Goal: Task Accomplishment & Management: Complete application form

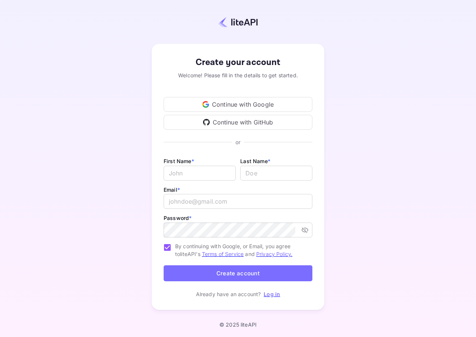
click at [229, 103] on div "Continue with Google" at bounding box center [238, 104] width 149 height 15
click at [182, 172] on input "Email *" at bounding box center [200, 173] width 72 height 15
type input "[PERSON_NAME]"
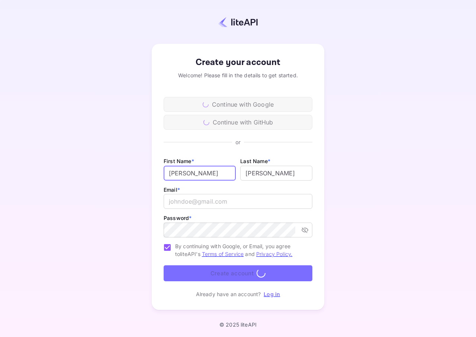
type input "[EMAIL_ADDRESS][DOMAIN_NAME]"
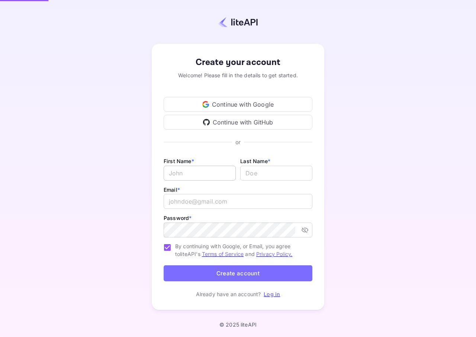
click at [178, 171] on input "Email *" at bounding box center [200, 173] width 72 height 15
type input "[PERSON_NAME]"
type input "[EMAIL_ADDRESS][DOMAIN_NAME]"
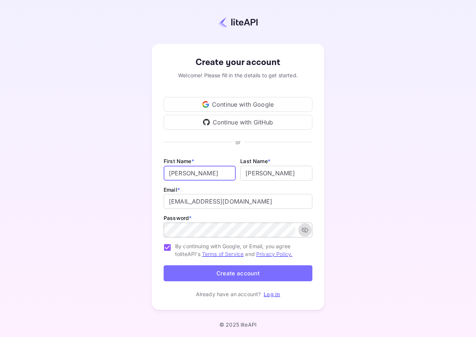
click at [307, 229] on icon "toggle password visibility" at bounding box center [305, 231] width 7 height 6
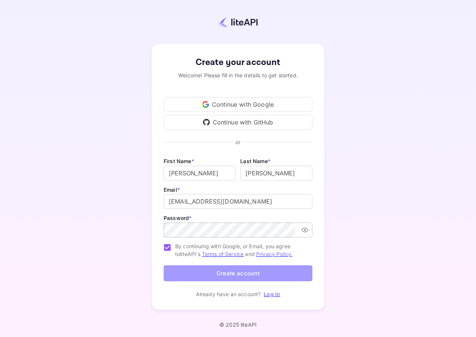
click at [237, 276] on button "Create account" at bounding box center [238, 274] width 149 height 16
click at [235, 273] on button "Create account" at bounding box center [238, 274] width 149 height 16
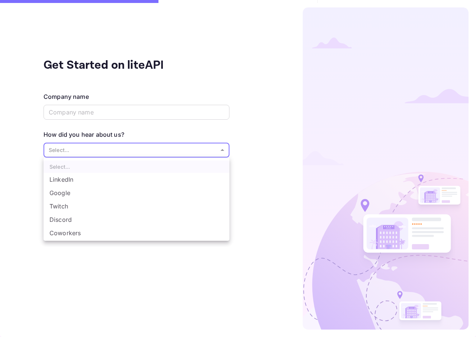
click at [221, 152] on body "Get Started on liteAPI Company name ​ How did you hear about us? Select... ​ Sk…" at bounding box center [238, 168] width 476 height 337
click at [83, 151] on div at bounding box center [238, 168] width 476 height 337
click at [82, 147] on body "Get Started on liteAPI Company name ​ How did you hear about us? Select... ​ Sk…" at bounding box center [238, 168] width 476 height 337
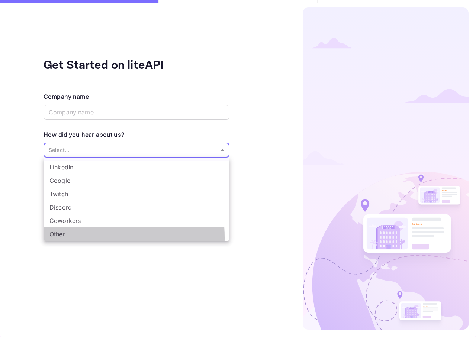
click at [52, 238] on li "Other..." at bounding box center [137, 234] width 186 height 13
type input "Other..."
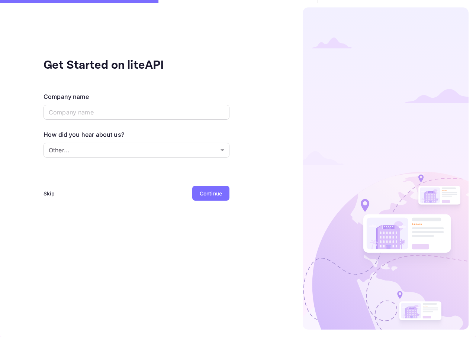
click at [201, 192] on div "Continue" at bounding box center [211, 194] width 22 height 8
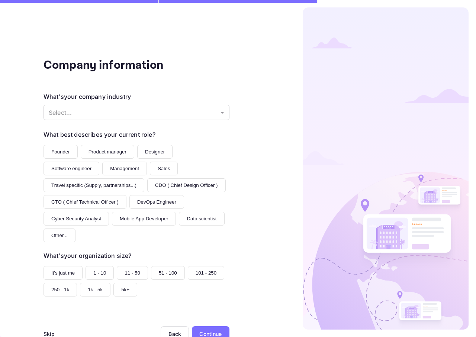
click at [56, 153] on button "Founder" at bounding box center [61, 152] width 34 height 14
drag, startPoint x: 49, startPoint y: 275, endPoint x: 49, endPoint y: 271, distance: 3.7
click at [49, 274] on button "It's just me" at bounding box center [63, 273] width 39 height 14
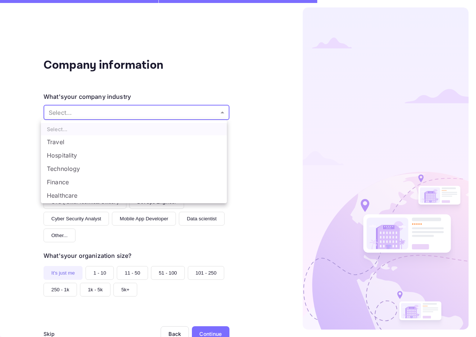
click at [221, 113] on body "Company information What's your company industry Select... ​ What best describe…" at bounding box center [238, 168] width 476 height 337
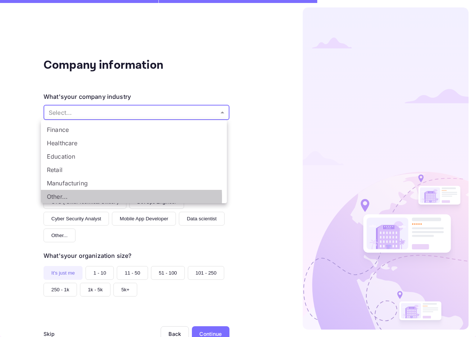
click at [55, 198] on li "Other..." at bounding box center [134, 196] width 186 height 13
type input "Other..."
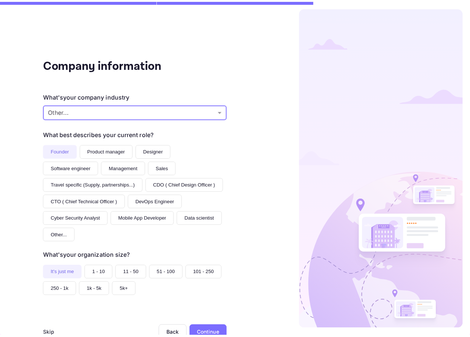
scroll to position [22, 0]
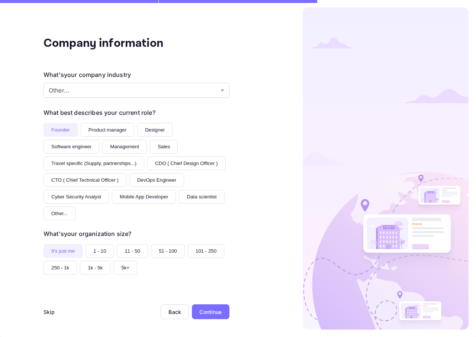
click at [209, 310] on div "Continue" at bounding box center [210, 312] width 22 height 8
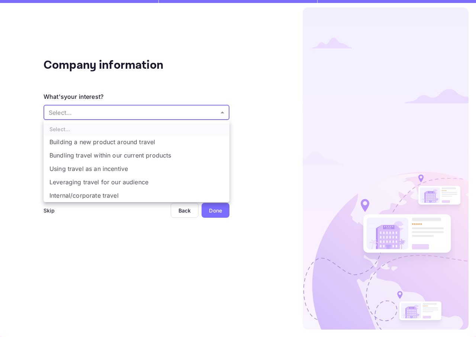
click at [222, 113] on body "Company information What's your interest? Select... ​ Do you have any previous …" at bounding box center [238, 168] width 476 height 337
click at [104, 183] on li "Leveraging travel for our audience" at bounding box center [137, 182] width 186 height 13
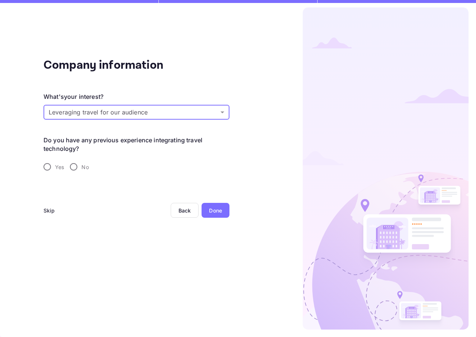
type input "Leveraging travel for our audience"
click at [72, 167] on input "No" at bounding box center [74, 167] width 16 height 16
radio input "true"
click at [212, 210] on div "Done" at bounding box center [215, 211] width 13 height 8
